Goal: Task Accomplishment & Management: Complete application form

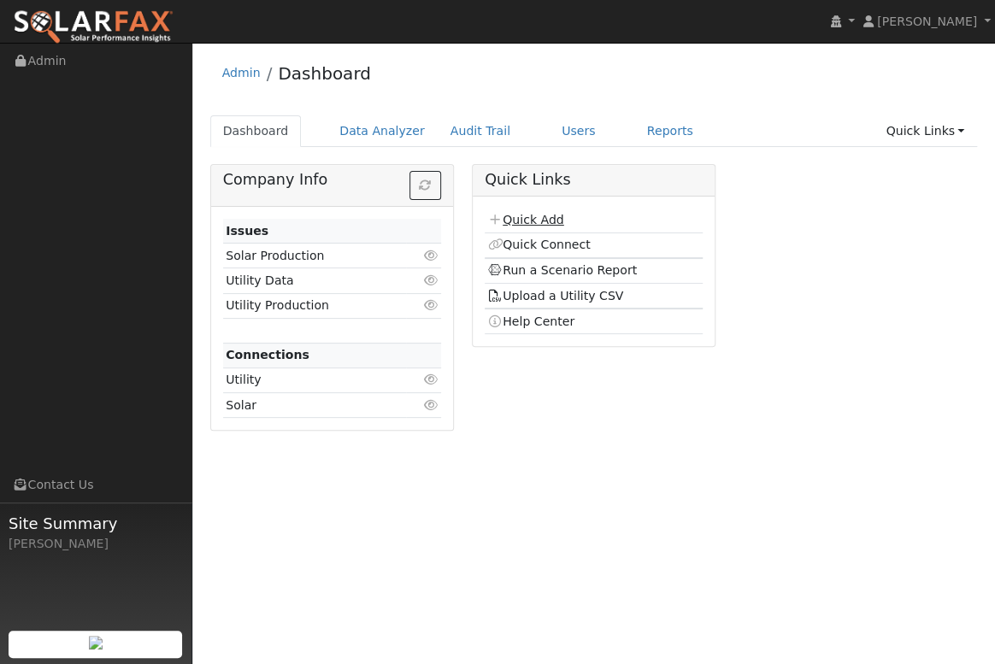
click at [526, 220] on link "Quick Add" at bounding box center [525, 220] width 76 height 14
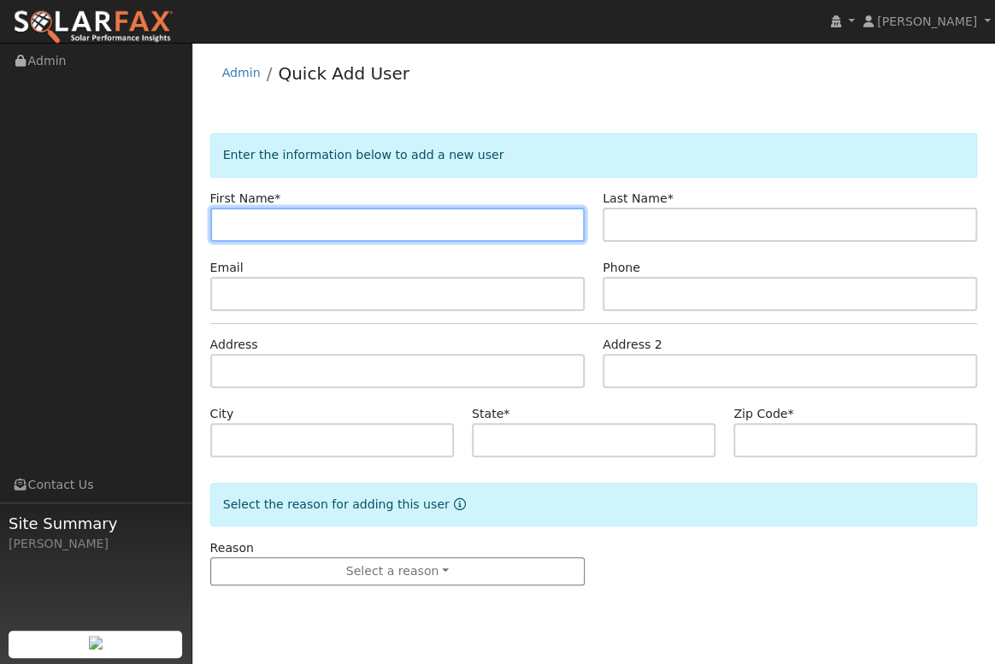
click at [238, 220] on input "text" at bounding box center [397, 225] width 374 height 34
type input "Vern"
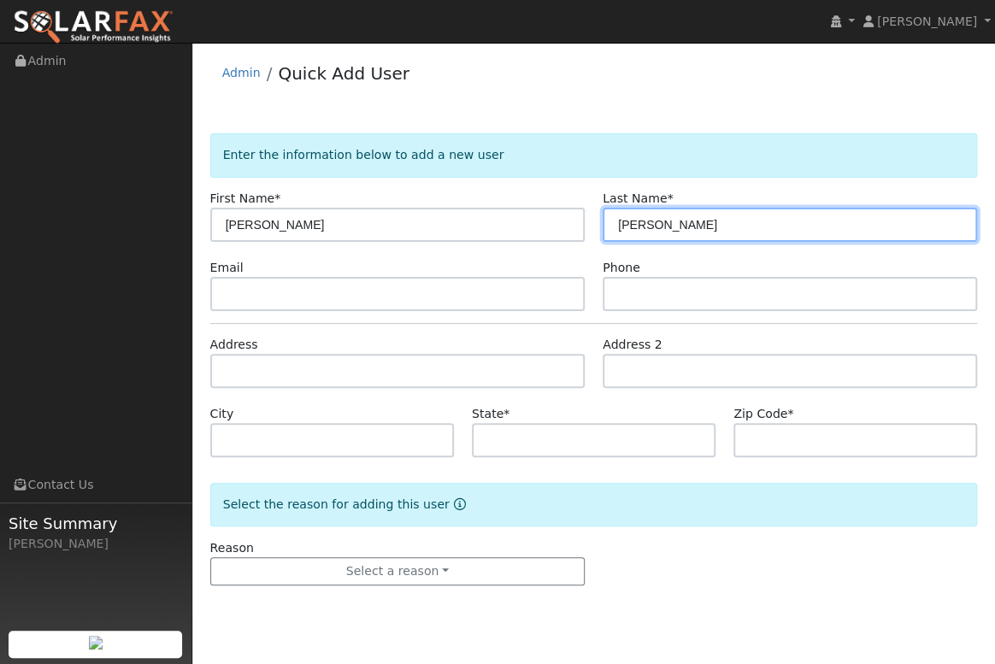
type input "McCaughan"
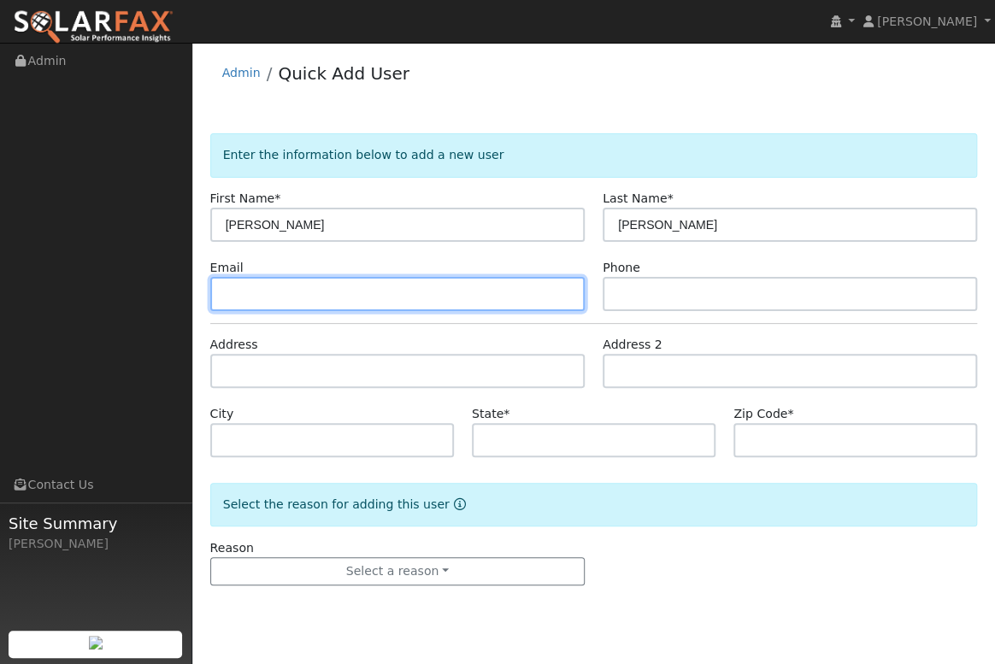
click at [278, 288] on input "text" at bounding box center [397, 294] width 374 height 34
click at [257, 305] on input "text" at bounding box center [397, 294] width 374 height 34
paste input "[EMAIL_ADDRESS][DOMAIN_NAME]"
type input "[EMAIL_ADDRESS][DOMAIN_NAME]"
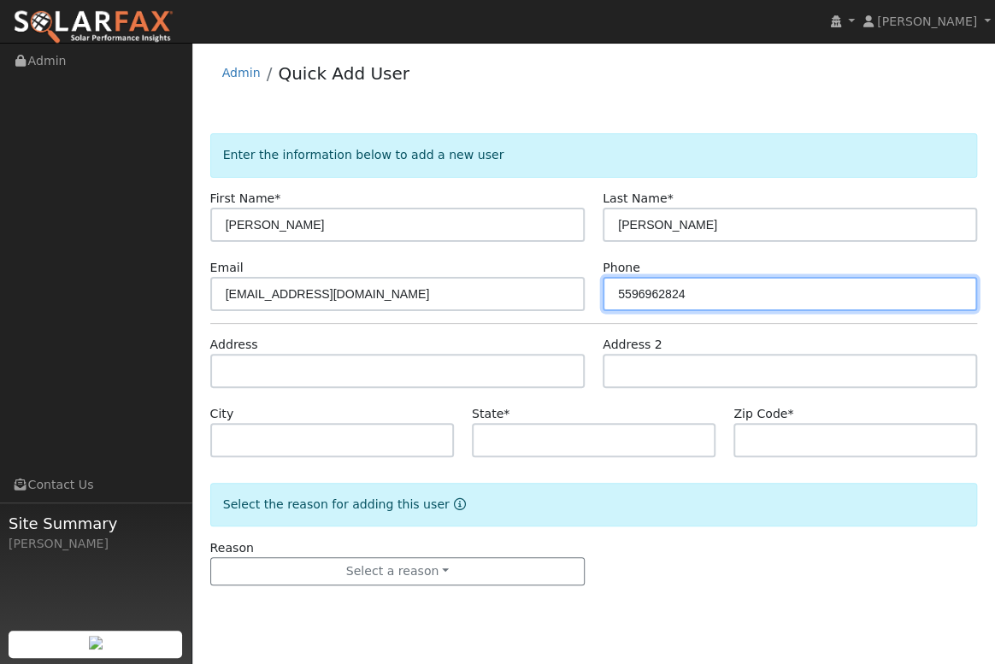
type input "5596962824"
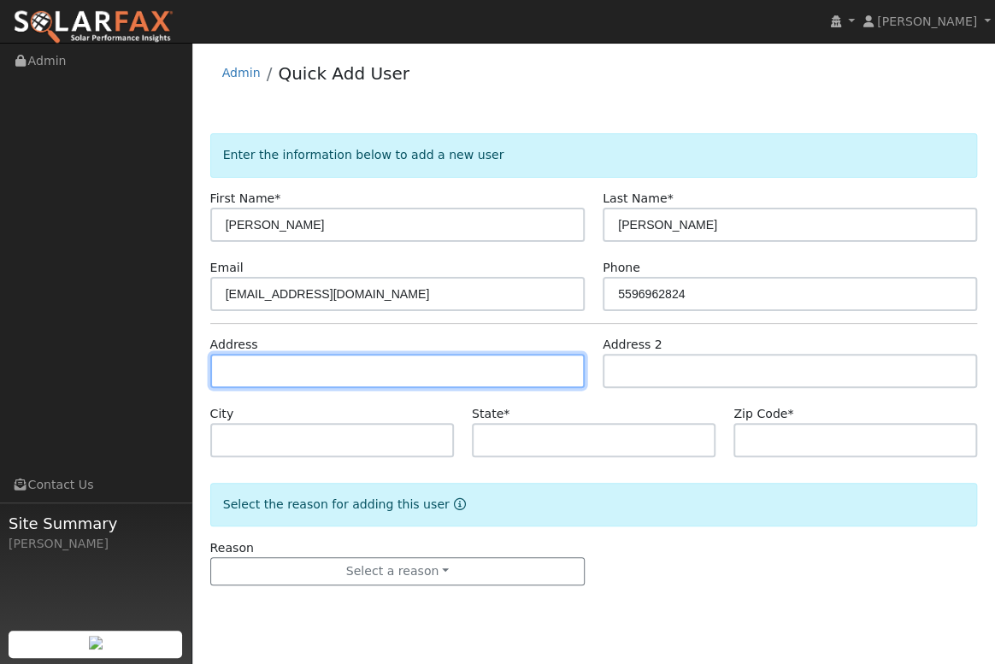
click at [274, 368] on input "text" at bounding box center [397, 371] width 374 height 34
paste input "[EMAIL_ADDRESS][DOMAIN_NAME]"
type input "[EMAIL_ADDRESS][DOMAIN_NAME]"
drag, startPoint x: 374, startPoint y: 371, endPoint x: 162, endPoint y: 362, distance: 212.1
click at [162, 362] on div "installed Jeff Riley Jeff Riley Profile My Company Help Center Terms Of Service…" at bounding box center [497, 353] width 995 height 621
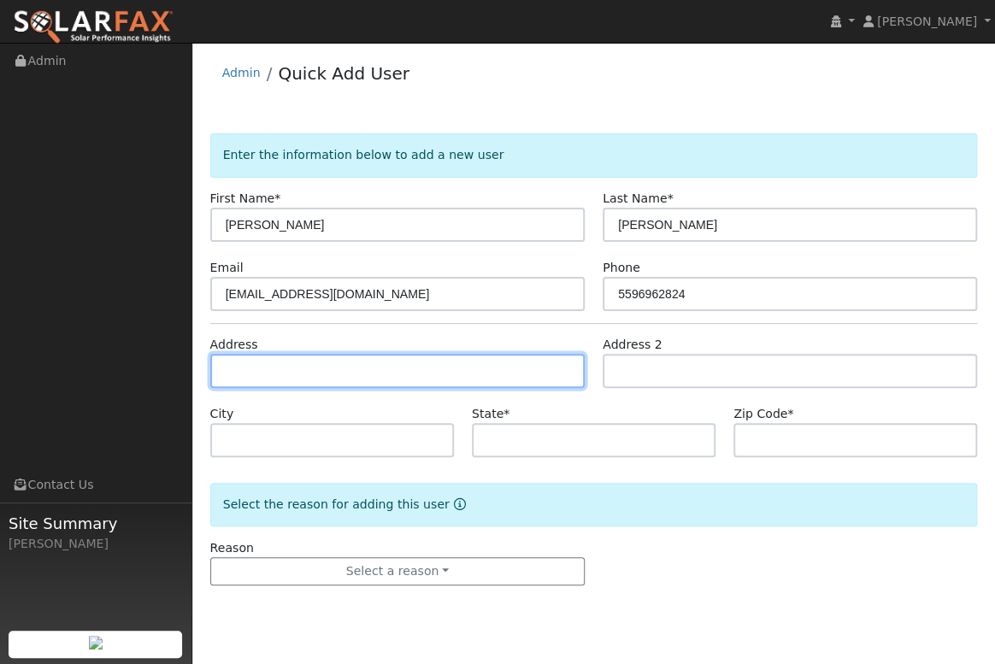
click at [241, 361] on input "text" at bounding box center [397, 371] width 374 height 34
paste input "7700 Santa Cruz Road, Atascadero, CA, USA"
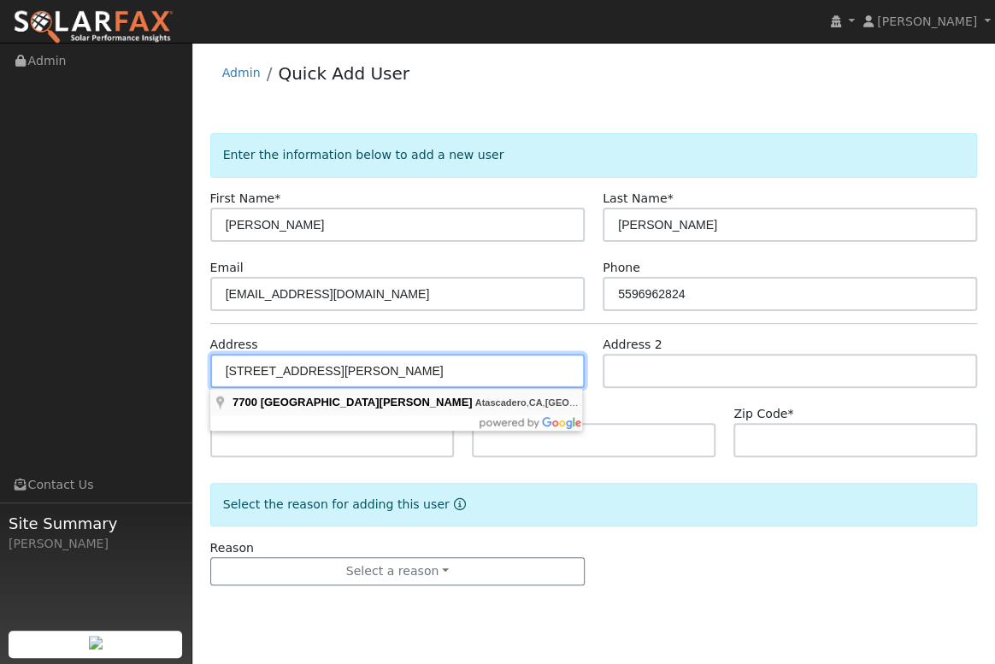
type input "7700 Santa Cruz Road"
type input "Atascadero"
type input "CA"
type input "93422"
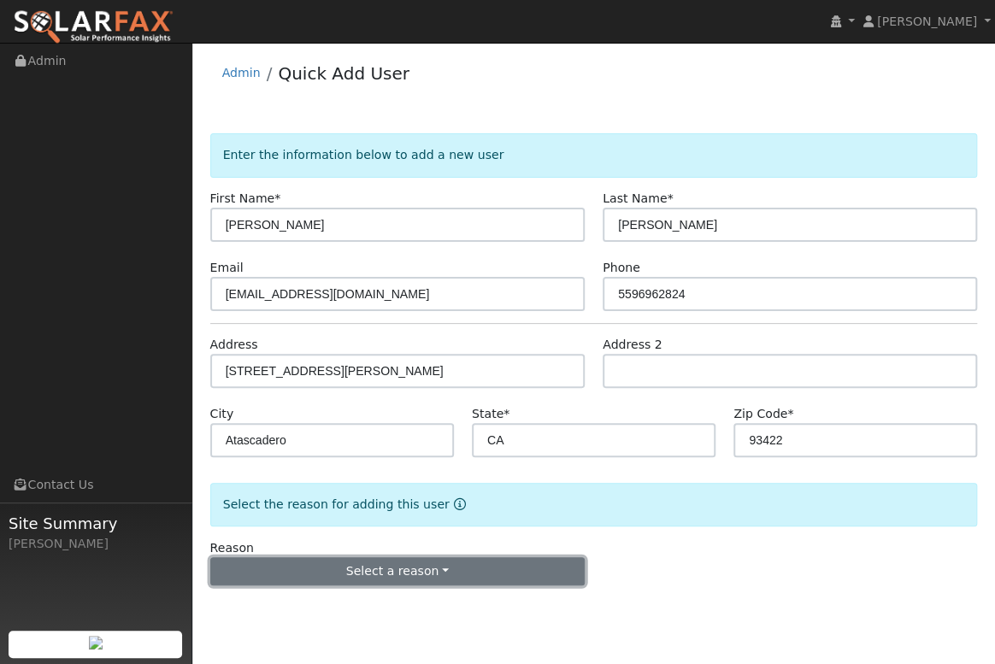
click at [385, 575] on button "Select a reason" at bounding box center [397, 571] width 374 height 29
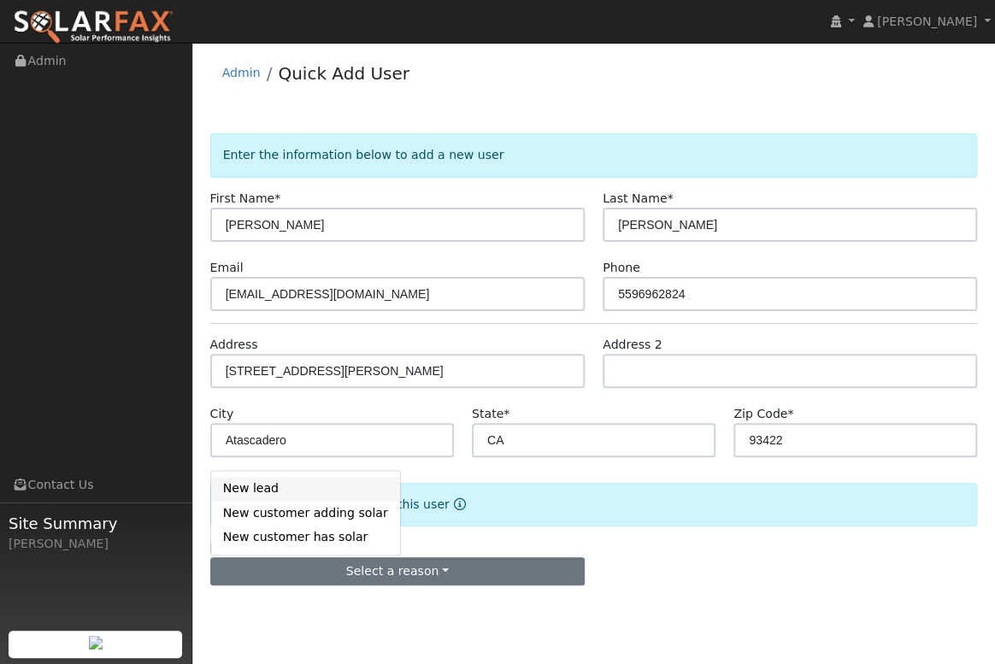
click at [272, 492] on link "New lead" at bounding box center [305, 489] width 189 height 24
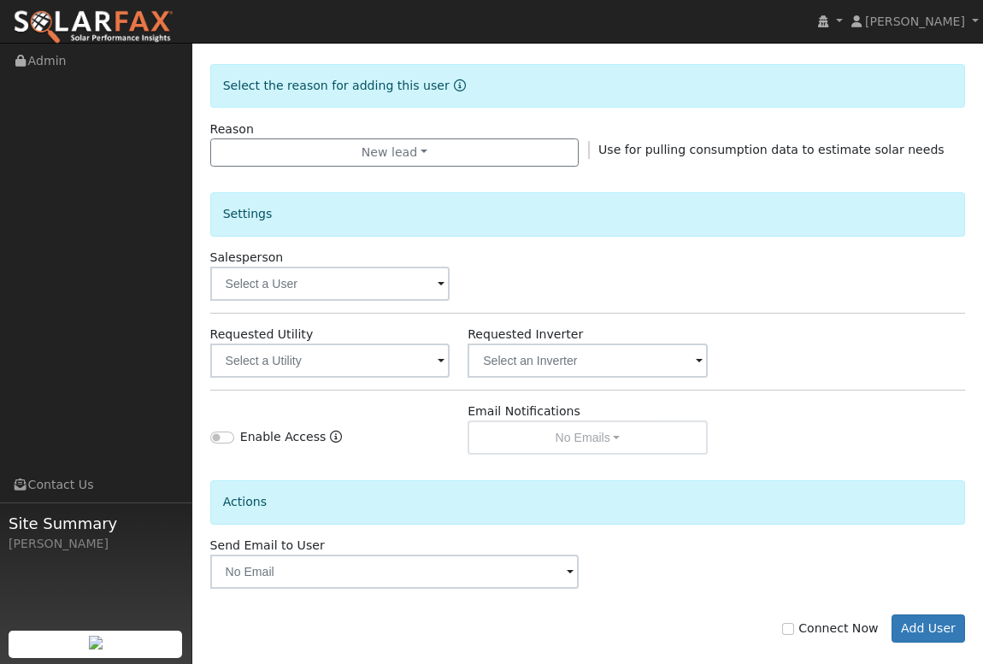
scroll to position [438, 0]
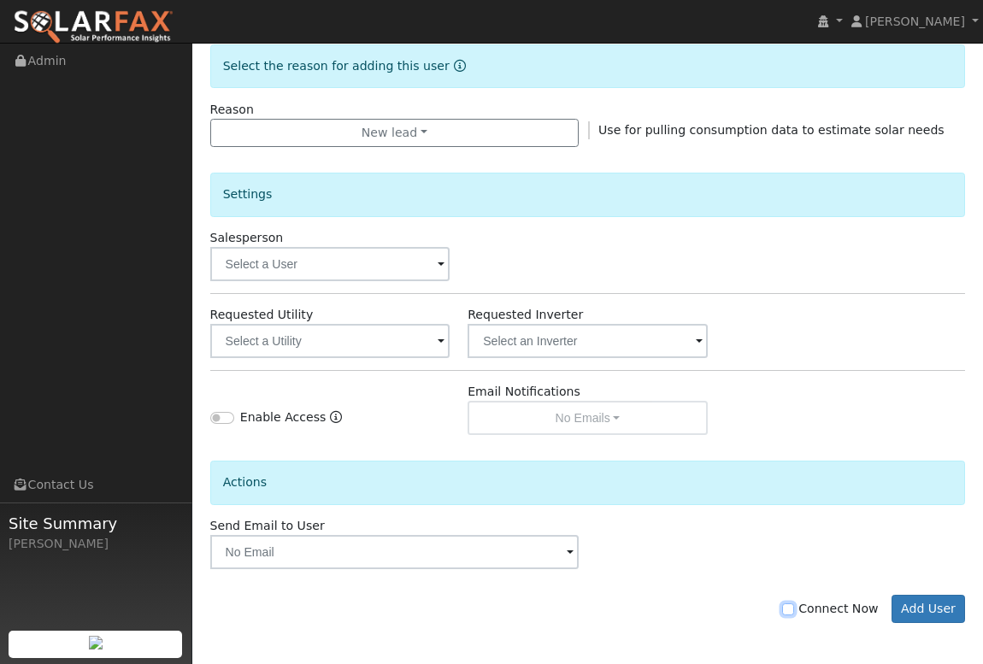
drag, startPoint x: 800, startPoint y: 608, endPoint x: 809, endPoint y: 605, distance: 10.0
click at [794, 607] on input "Connect Now" at bounding box center [788, 609] width 12 height 12
checkbox input "true"
click at [925, 608] on button "Add User" at bounding box center [928, 609] width 74 height 29
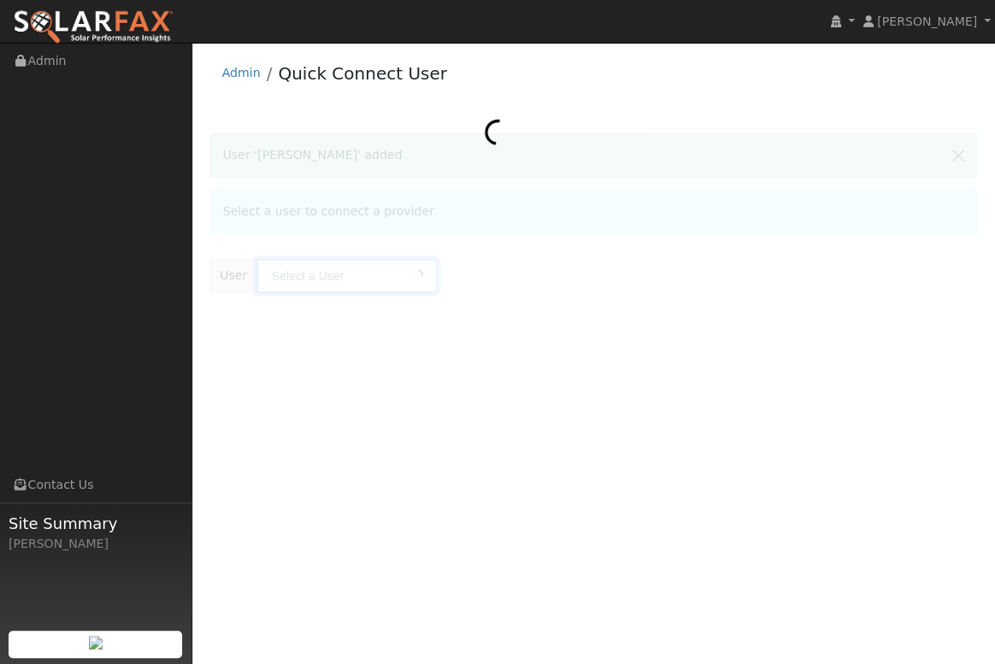
type input "[PERSON_NAME]"
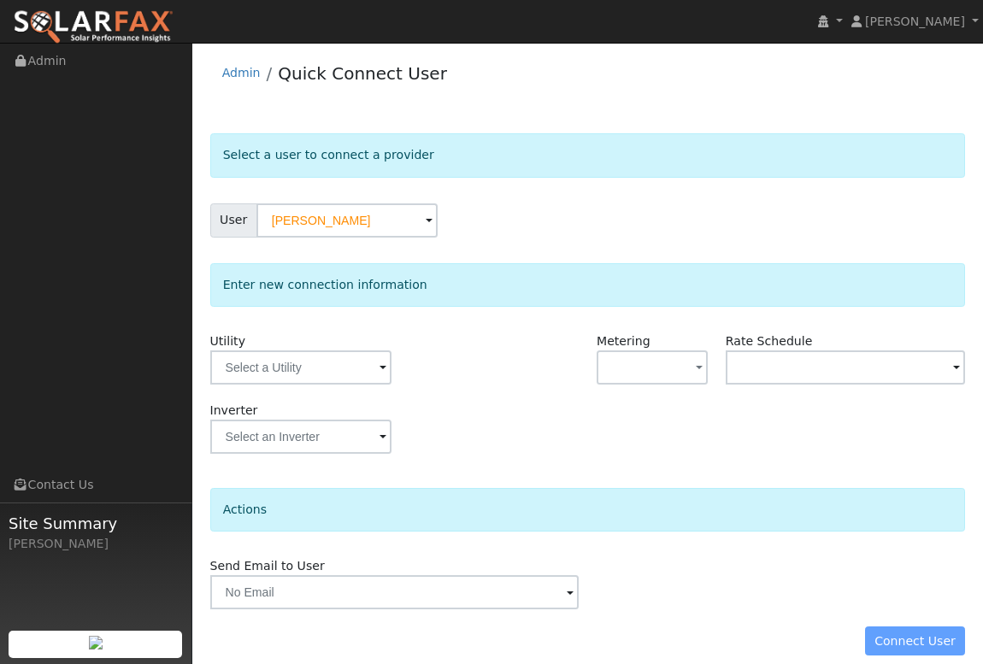
click at [382, 365] on span at bounding box center [382, 369] width 7 height 20
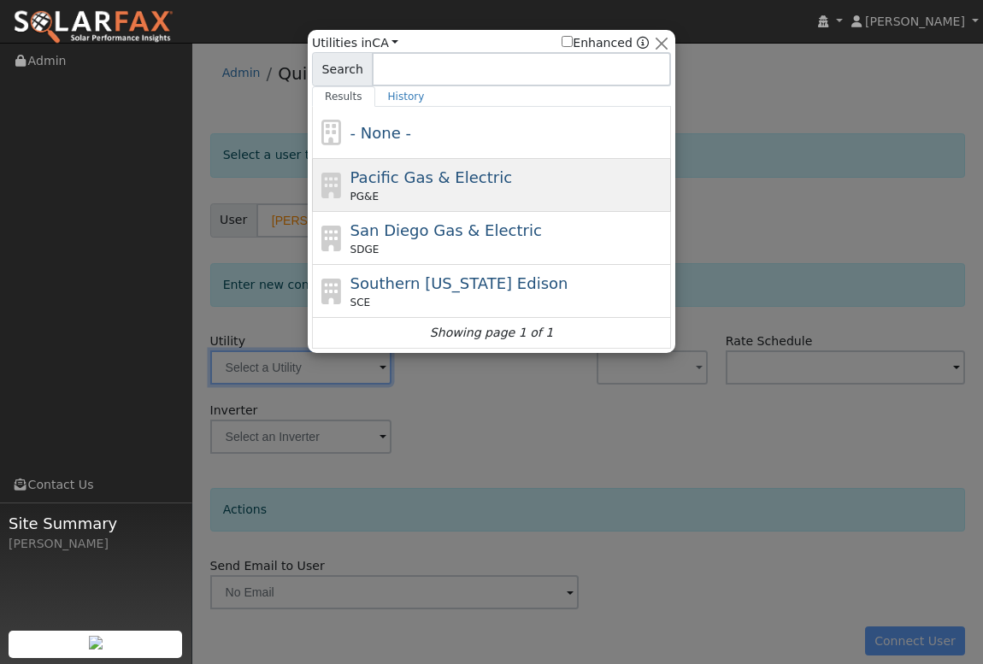
click at [401, 175] on span "Pacific Gas & Electric" at bounding box center [431, 177] width 162 height 18
type input "PG&E"
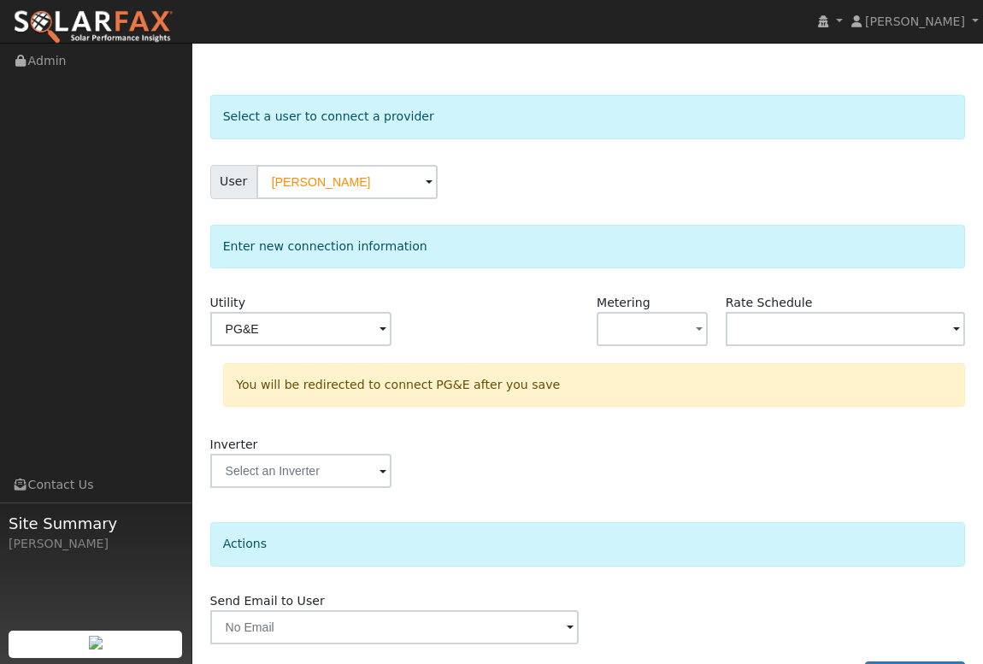
scroll to position [89, 0]
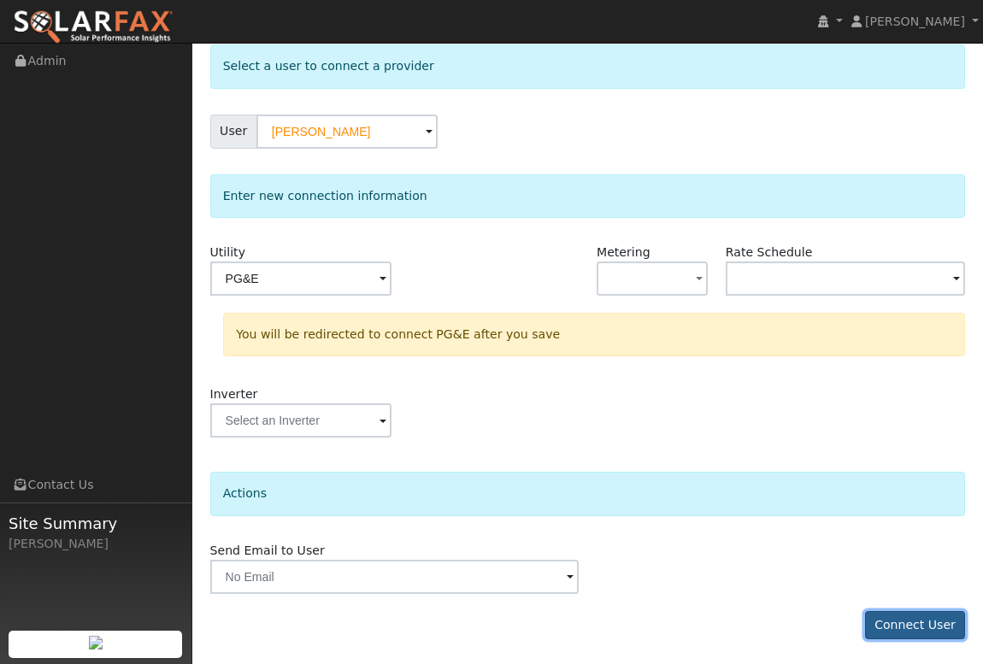
click at [908, 630] on button "Connect User" at bounding box center [915, 625] width 101 height 29
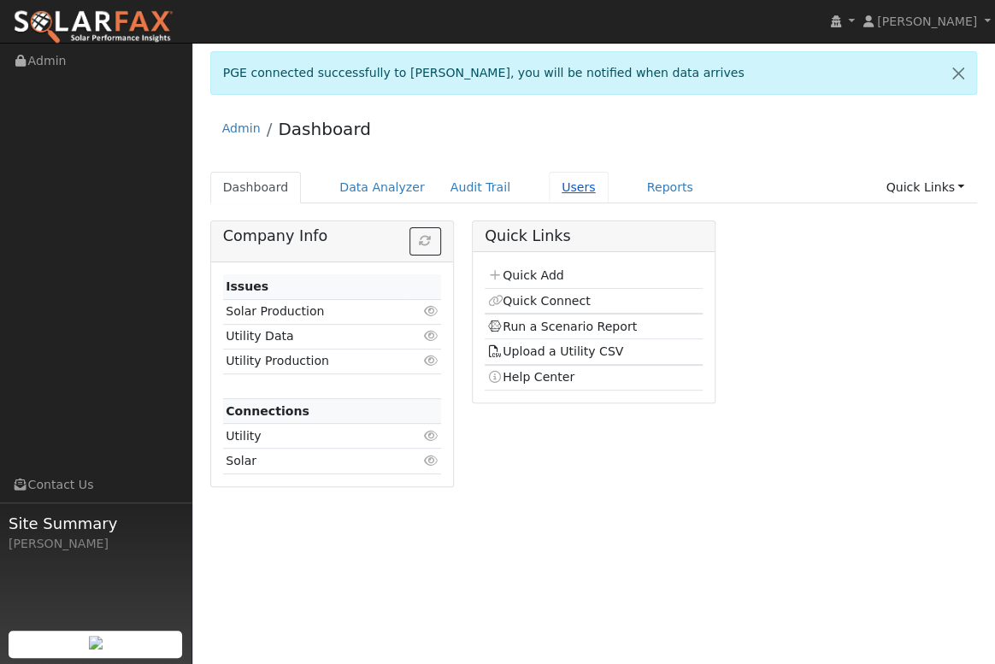
click at [554, 189] on link "Users" at bounding box center [579, 188] width 60 height 32
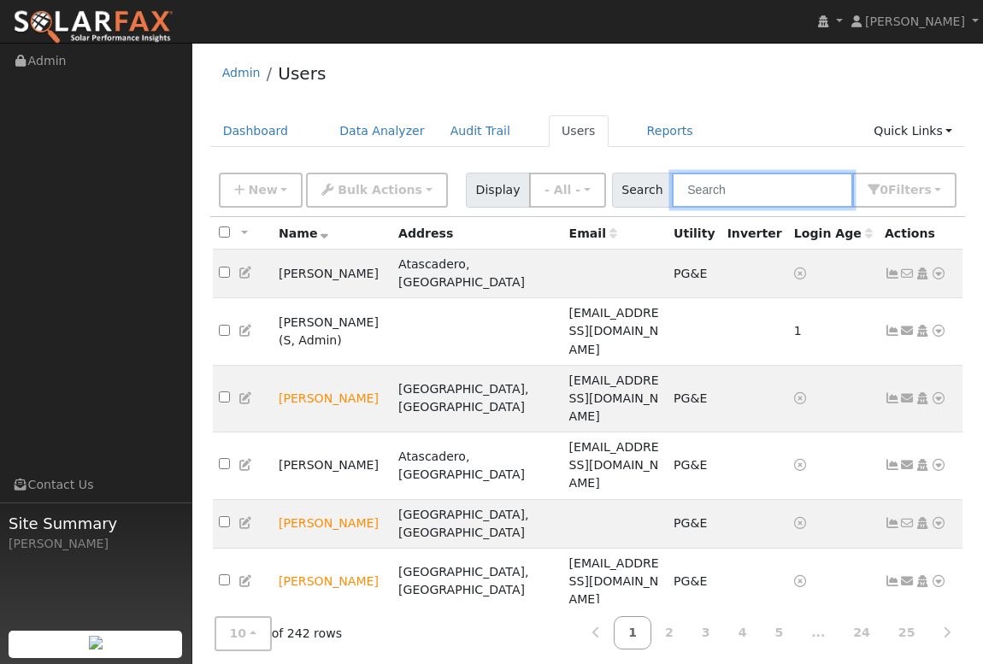
click at [719, 192] on input "text" at bounding box center [762, 190] width 181 height 35
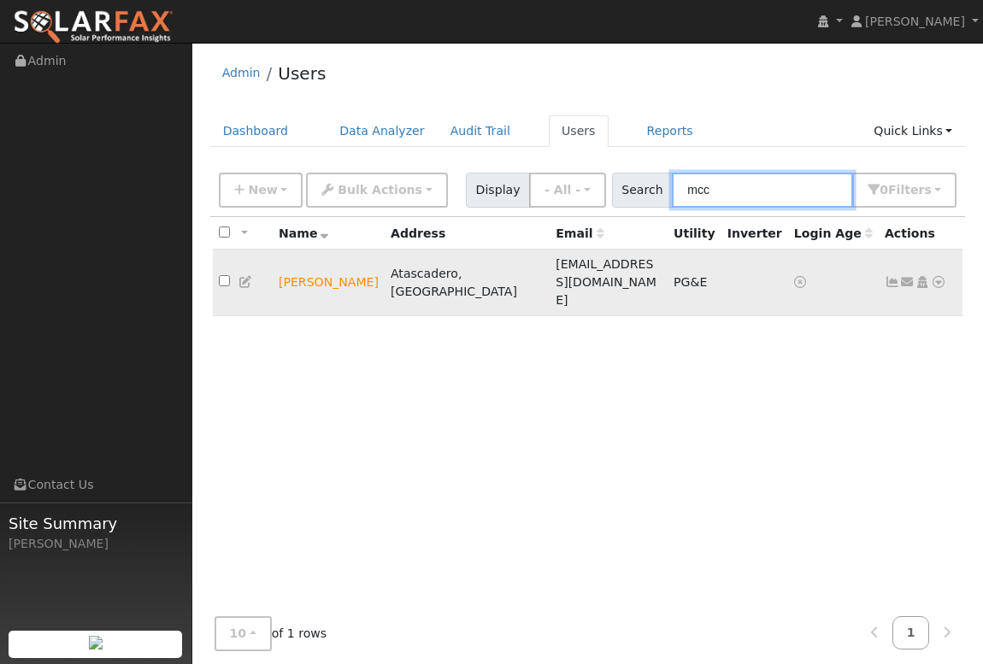
type input "mcc"
click at [939, 276] on icon at bounding box center [938, 282] width 15 height 12
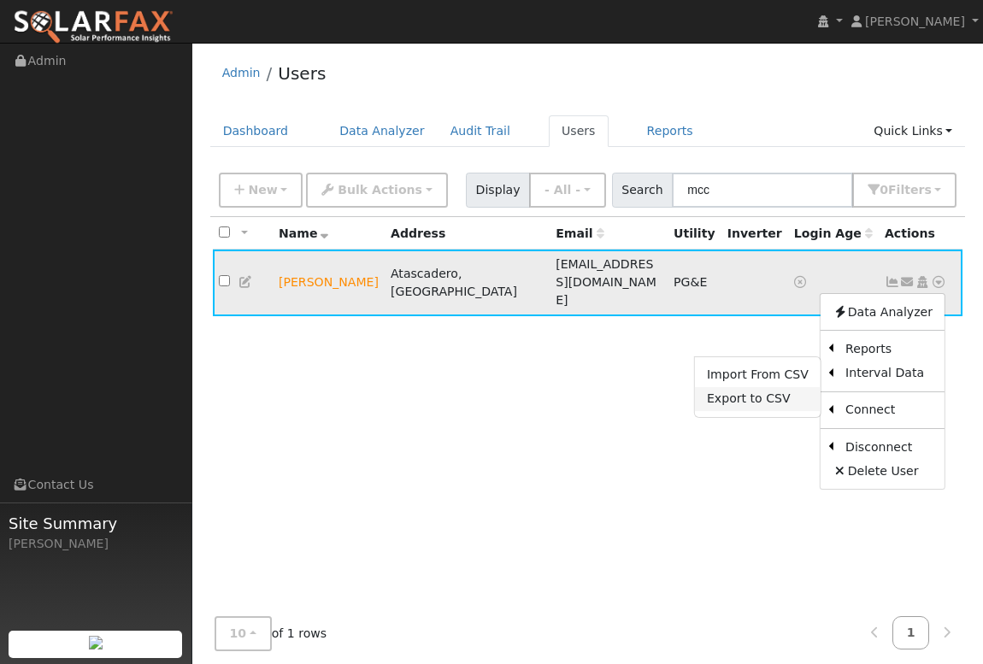
click at [777, 387] on link "Export to CSV" at bounding box center [758, 399] width 126 height 24
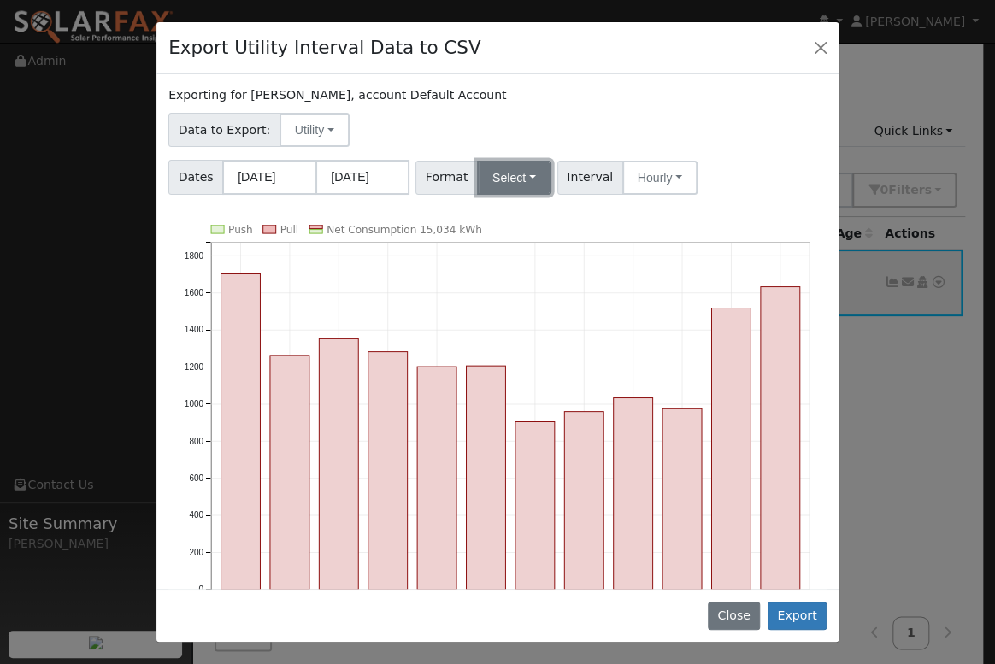
click at [518, 173] on button "Select" at bounding box center [514, 178] width 74 height 34
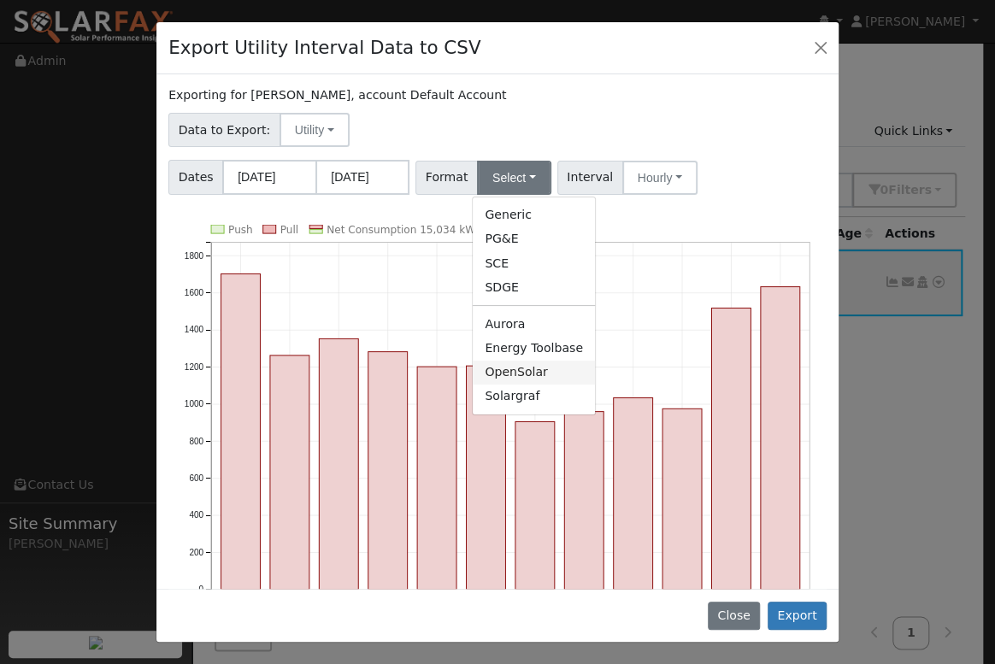
click at [504, 378] on link "OpenSolar" at bounding box center [534, 373] width 122 height 24
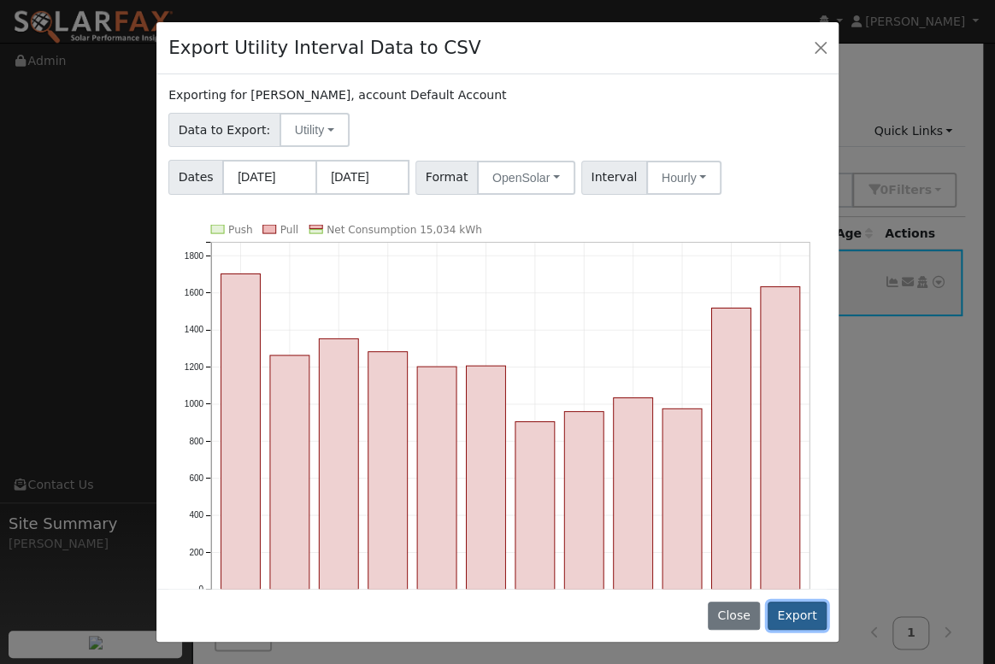
click at [804, 620] on button "Export" at bounding box center [796, 616] width 59 height 29
